Goal: Task Accomplishment & Management: Manage account settings

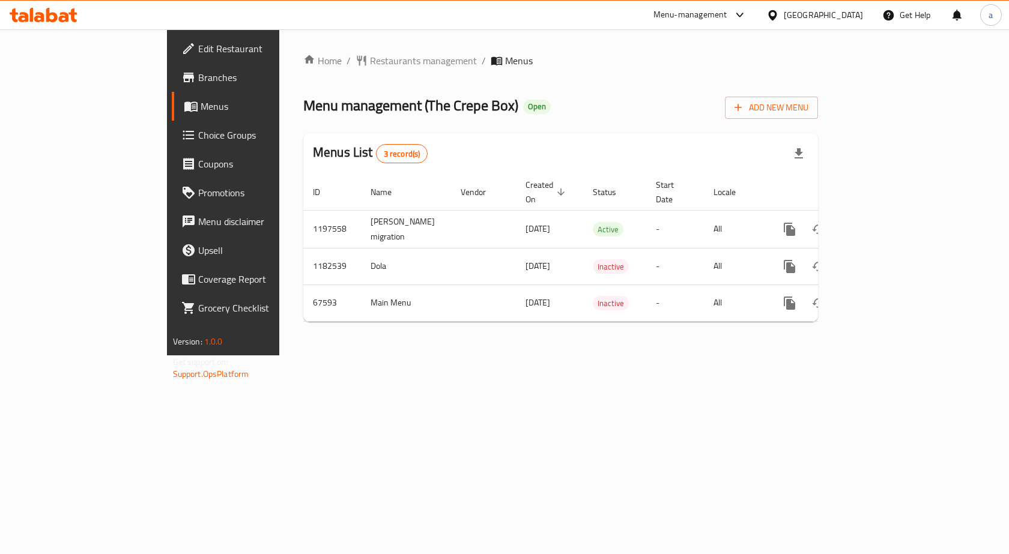
click at [198, 134] on span "Choice Groups" at bounding box center [262, 135] width 128 height 14
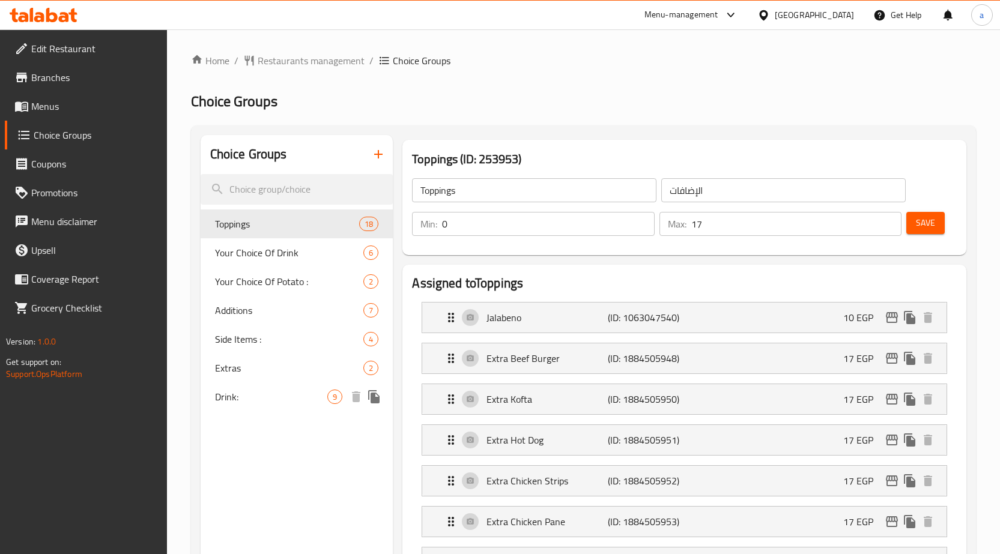
click at [229, 397] on span "Drink:" at bounding box center [271, 397] width 113 height 14
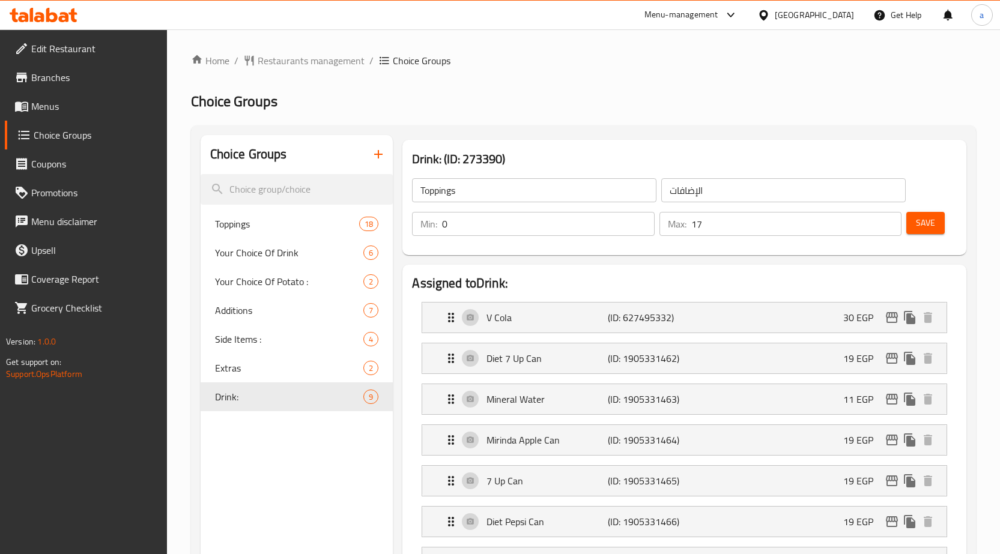
type input "Drink:"
type input "المشروب:"
type input "8"
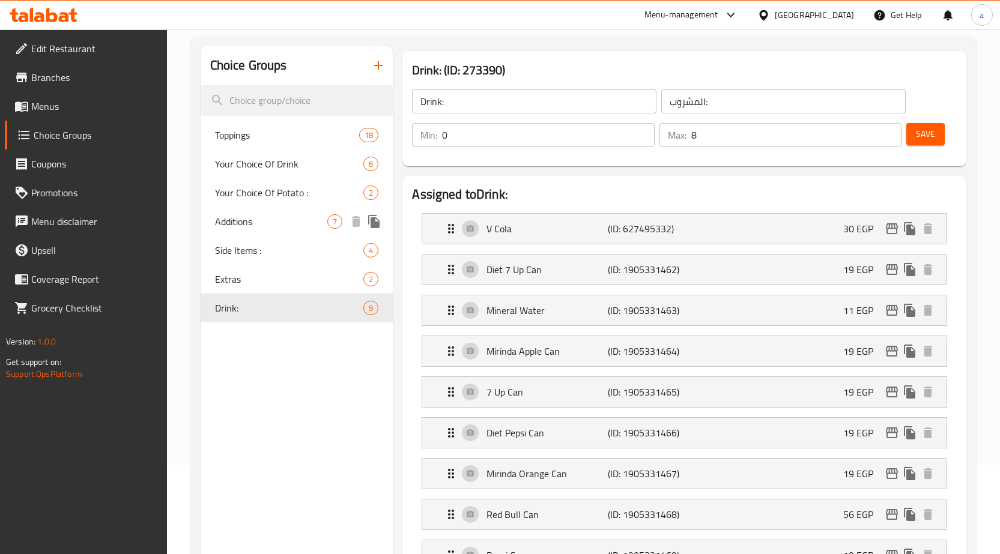
scroll to position [71, 0]
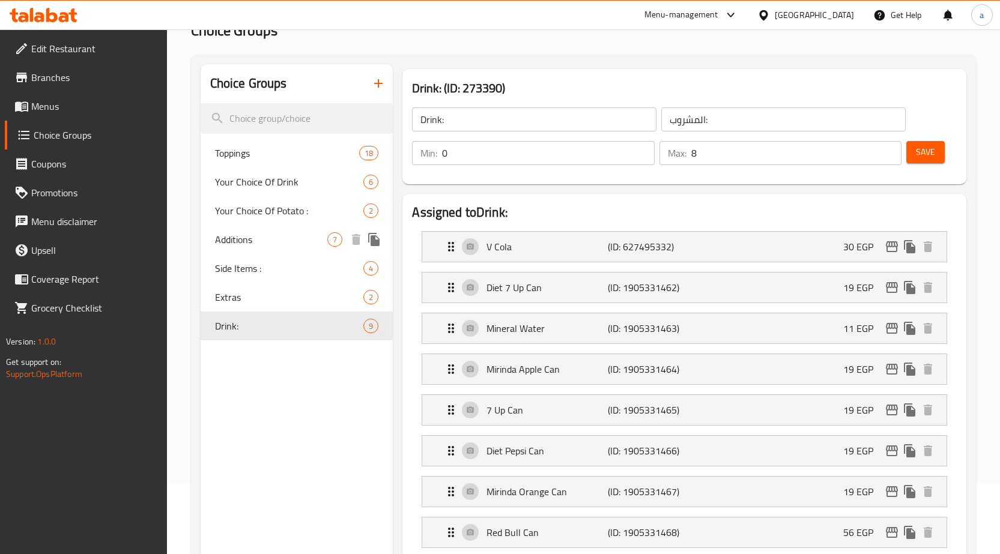
click at [237, 241] on span "Additions" at bounding box center [271, 239] width 113 height 14
type input "Additions"
type input "الإضافات"
type input "6"
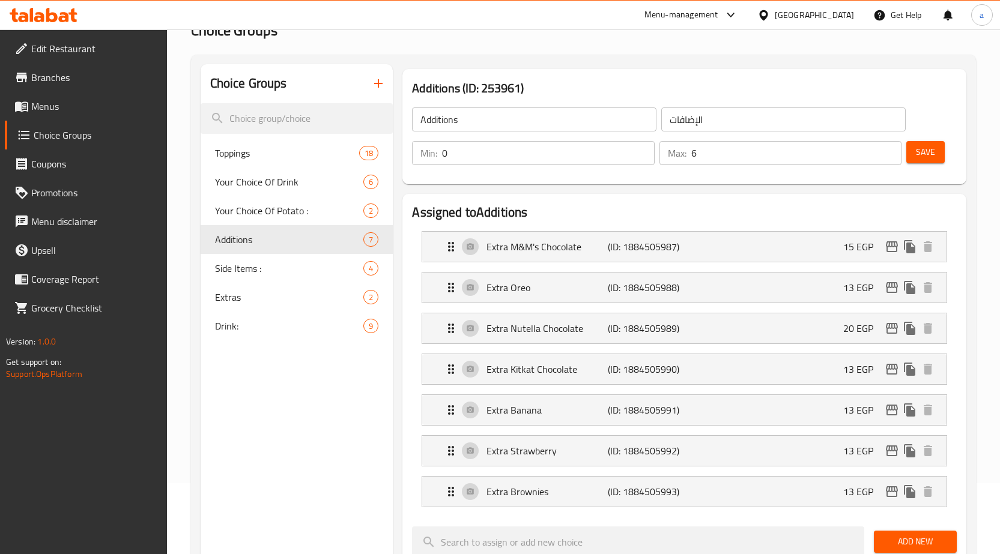
click at [584, 55] on div "Choice Groups Toppings 18 Your Choice Of Drink 6 Your Choice Of Potato : 2 Addi…" at bounding box center [583, 552] width 785 height 994
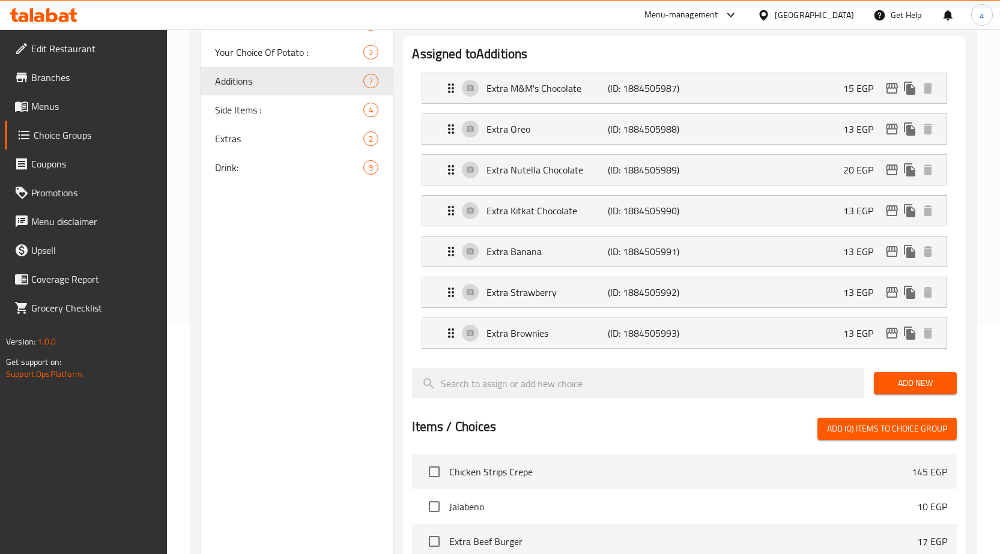
scroll to position [0, 0]
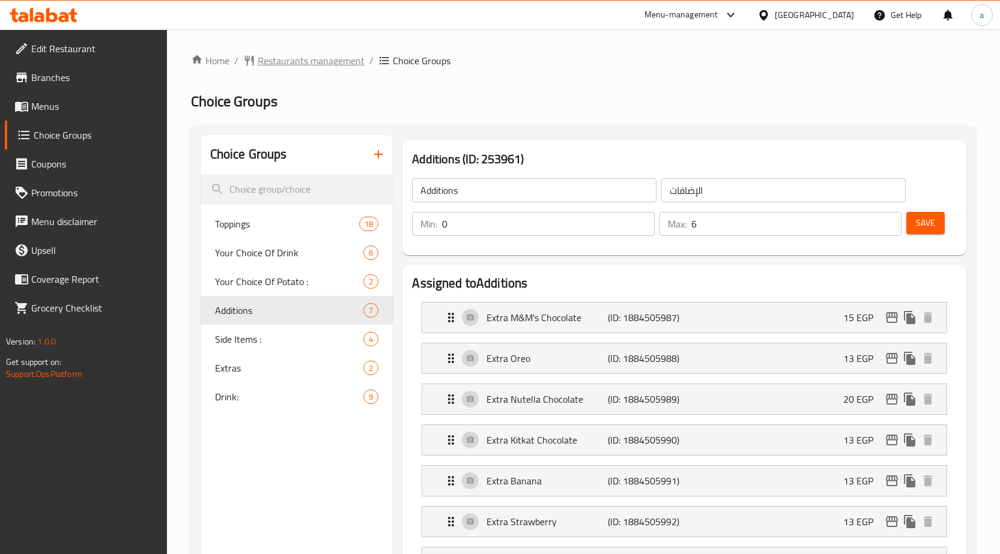
click at [290, 61] on span "Restaurants management" at bounding box center [311, 60] width 107 height 14
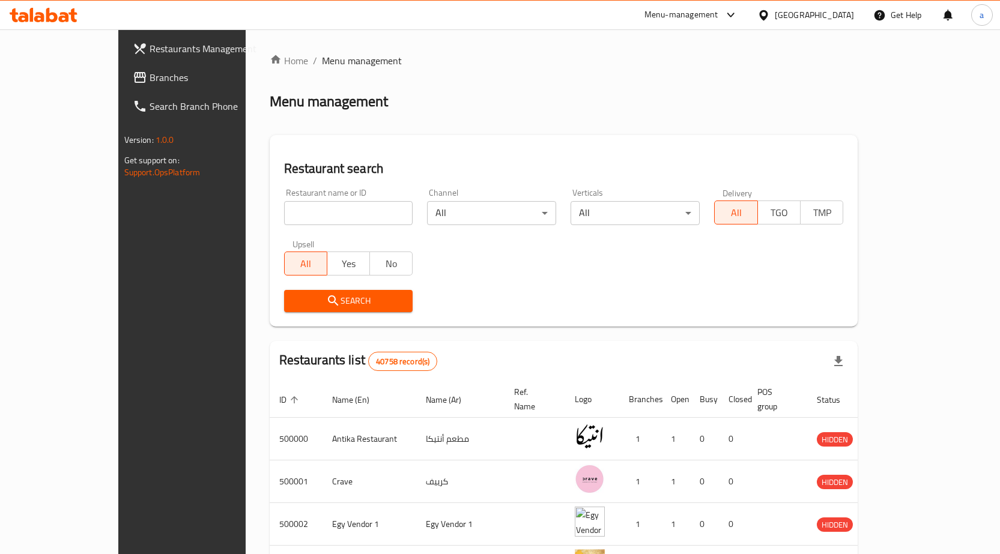
click at [149, 79] on span "Branches" at bounding box center [212, 77] width 126 height 14
